Goal: Navigation & Orientation: Find specific page/section

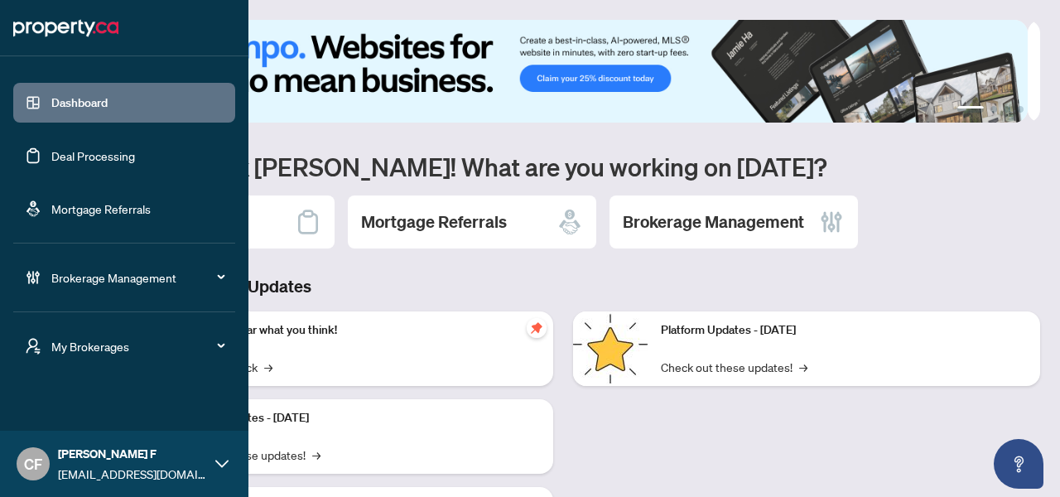
click at [75, 333] on div "My Brokerages" at bounding box center [124, 346] width 222 height 40
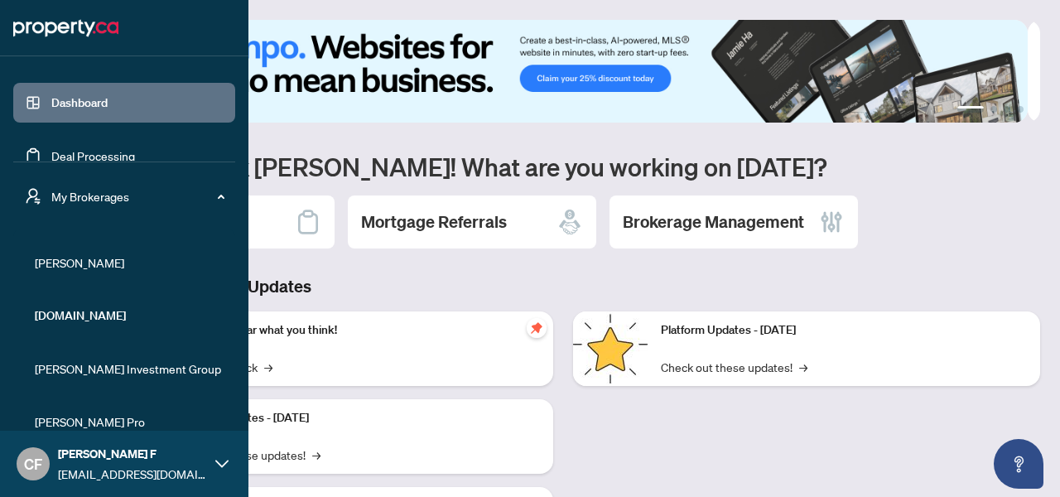
click at [70, 268] on span "RAHR" at bounding box center [129, 262] width 189 height 18
